Goal: Navigation & Orientation: Find specific page/section

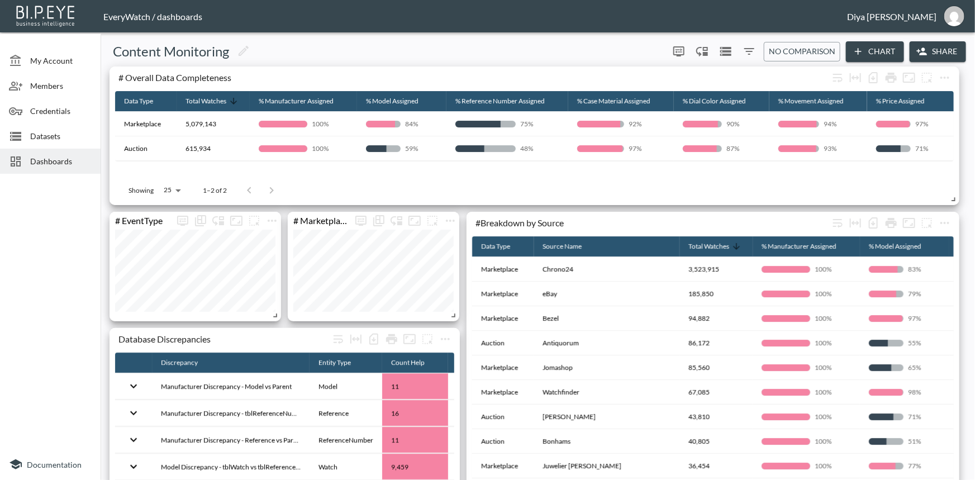
scroll to position [304, 0]
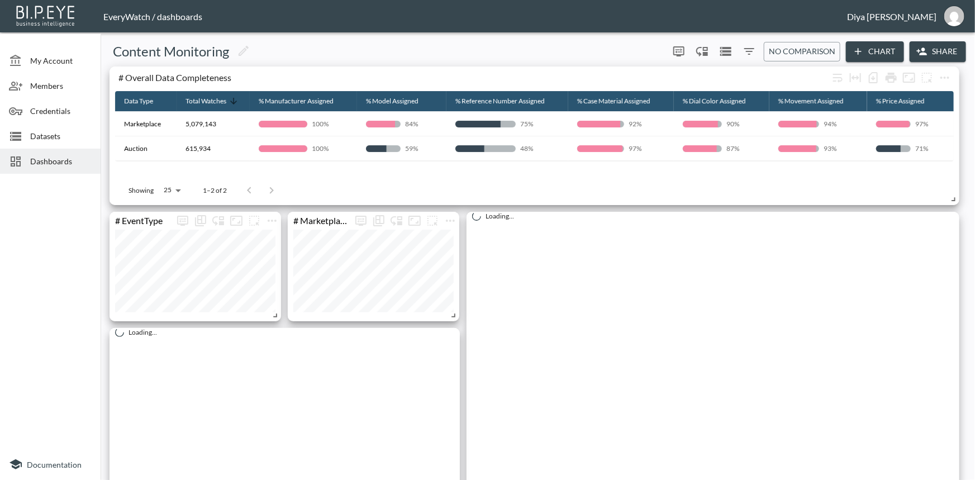
click at [734, 199] on div "Showing 25 25 1–2 of 2" at bounding box center [534, 190] width 838 height 29
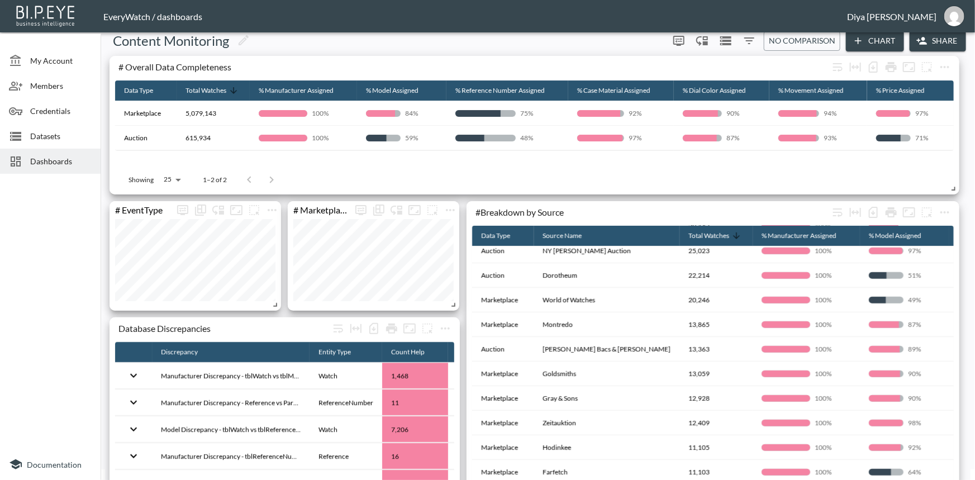
scroll to position [10, 0]
click at [39, 157] on span "Dashboards" at bounding box center [60, 161] width 61 height 12
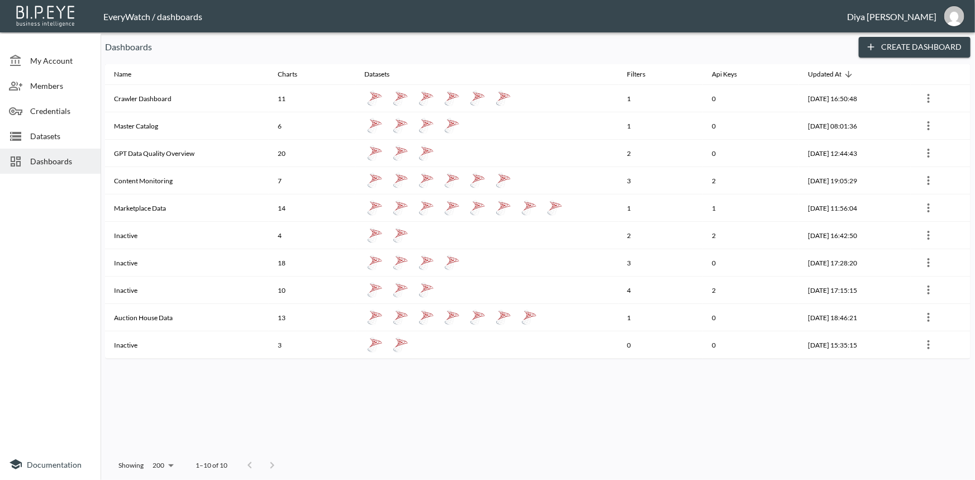
click at [47, 145] on div "Datasets" at bounding box center [50, 135] width 101 height 25
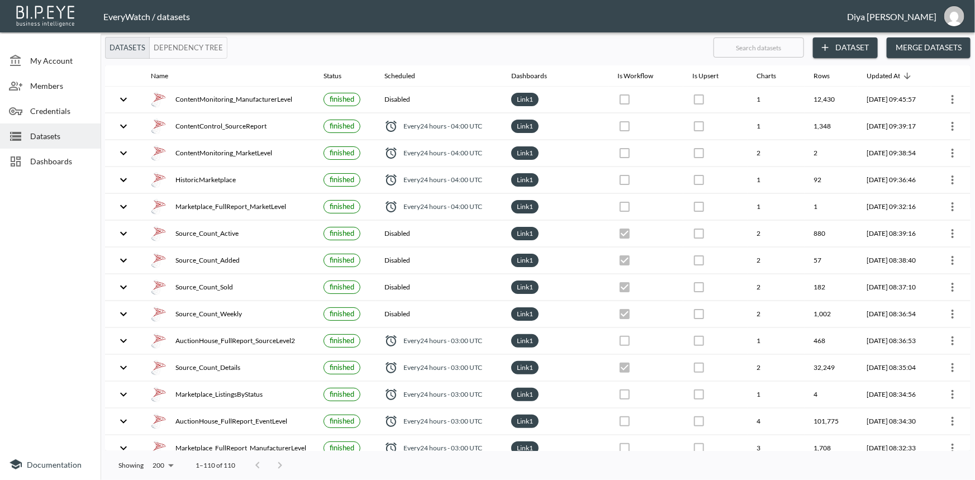
click at [53, 160] on span "Dashboards" at bounding box center [60, 161] width 61 height 12
